Goal: Information Seeking & Learning: Learn about a topic

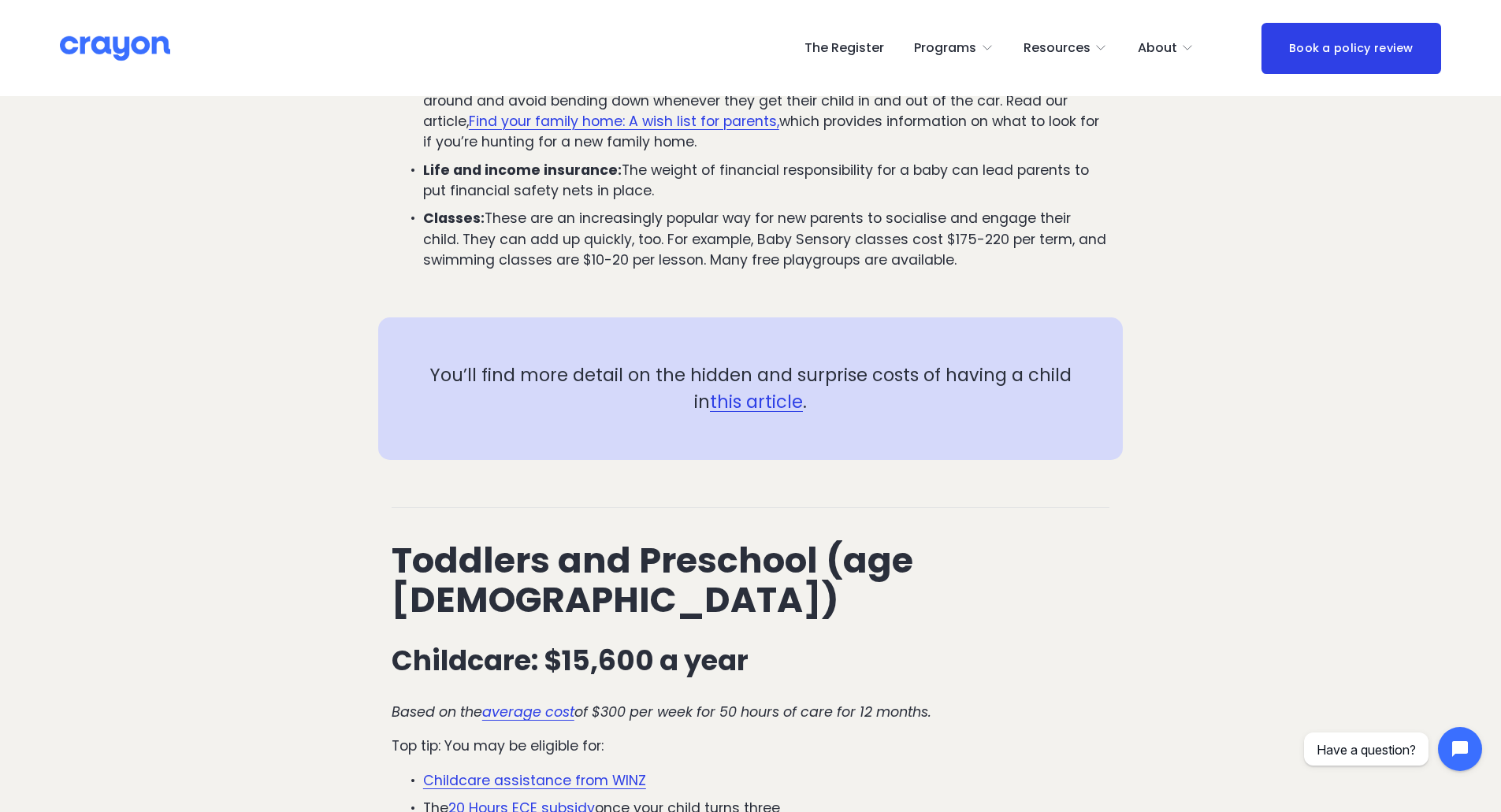
scroll to position [1620, 0]
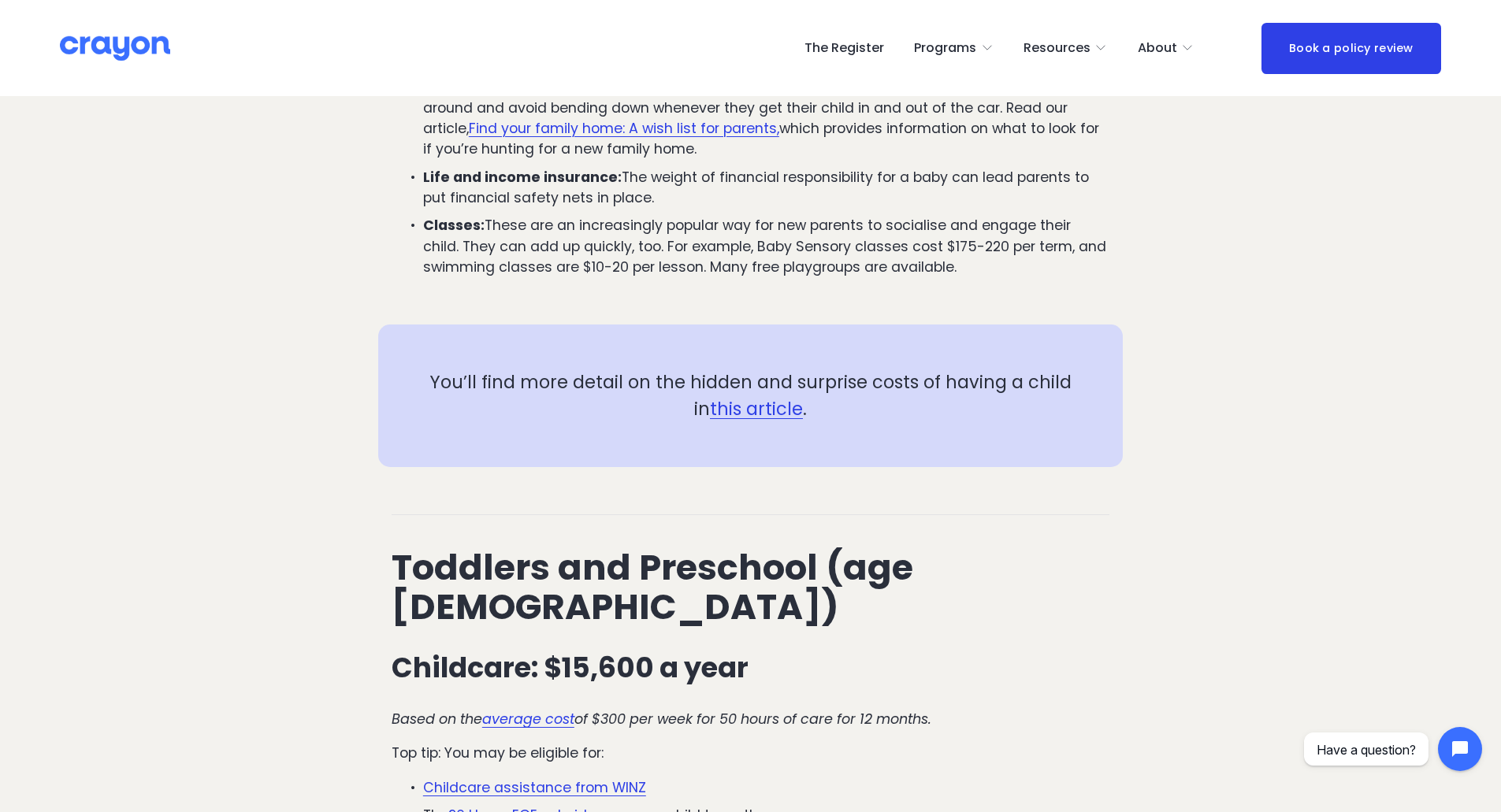
click at [754, 396] on link "this article" at bounding box center [756, 408] width 93 height 25
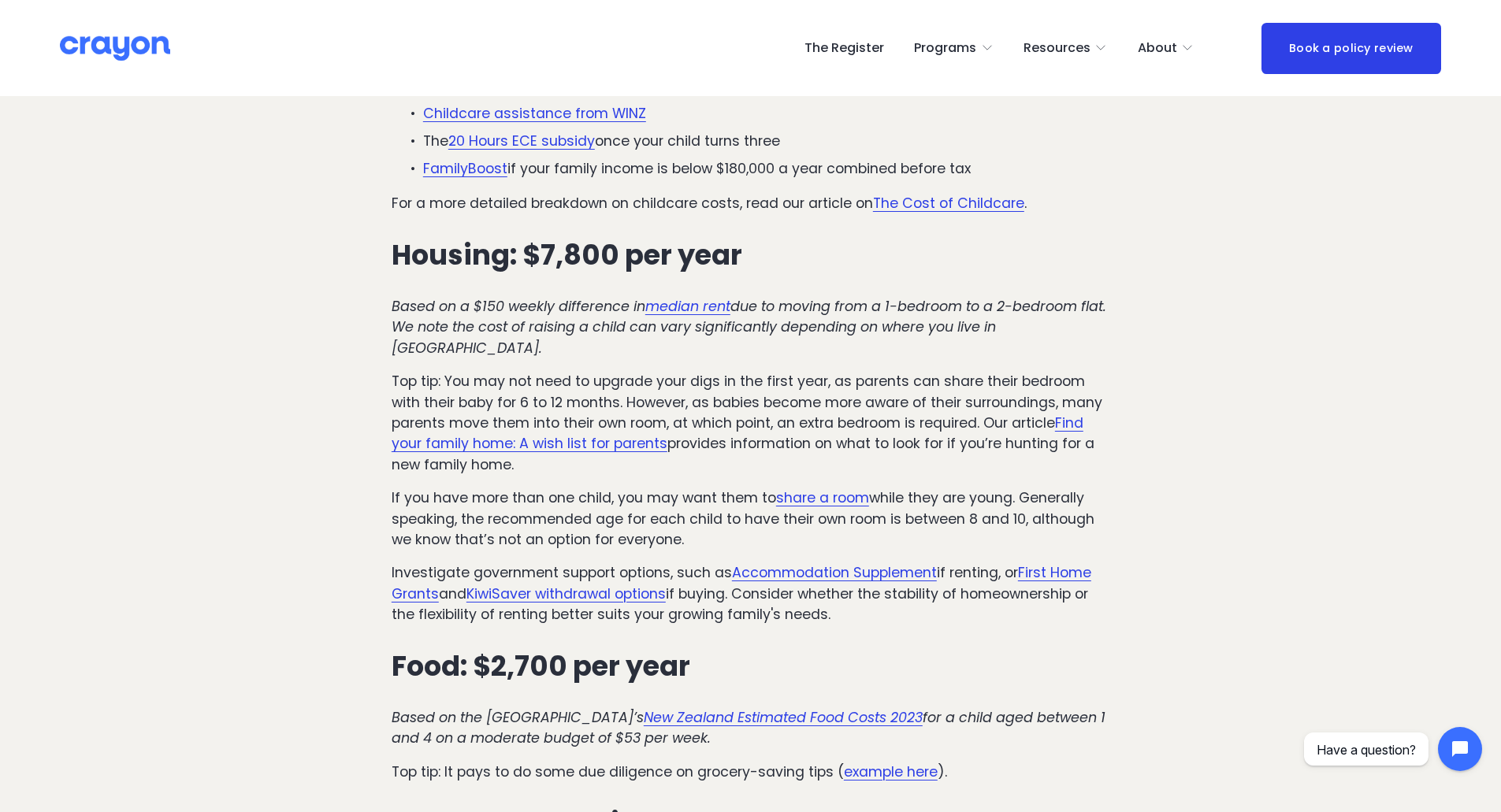
scroll to position [2625, 0]
